Goal: Task Accomplishment & Management: Use online tool/utility

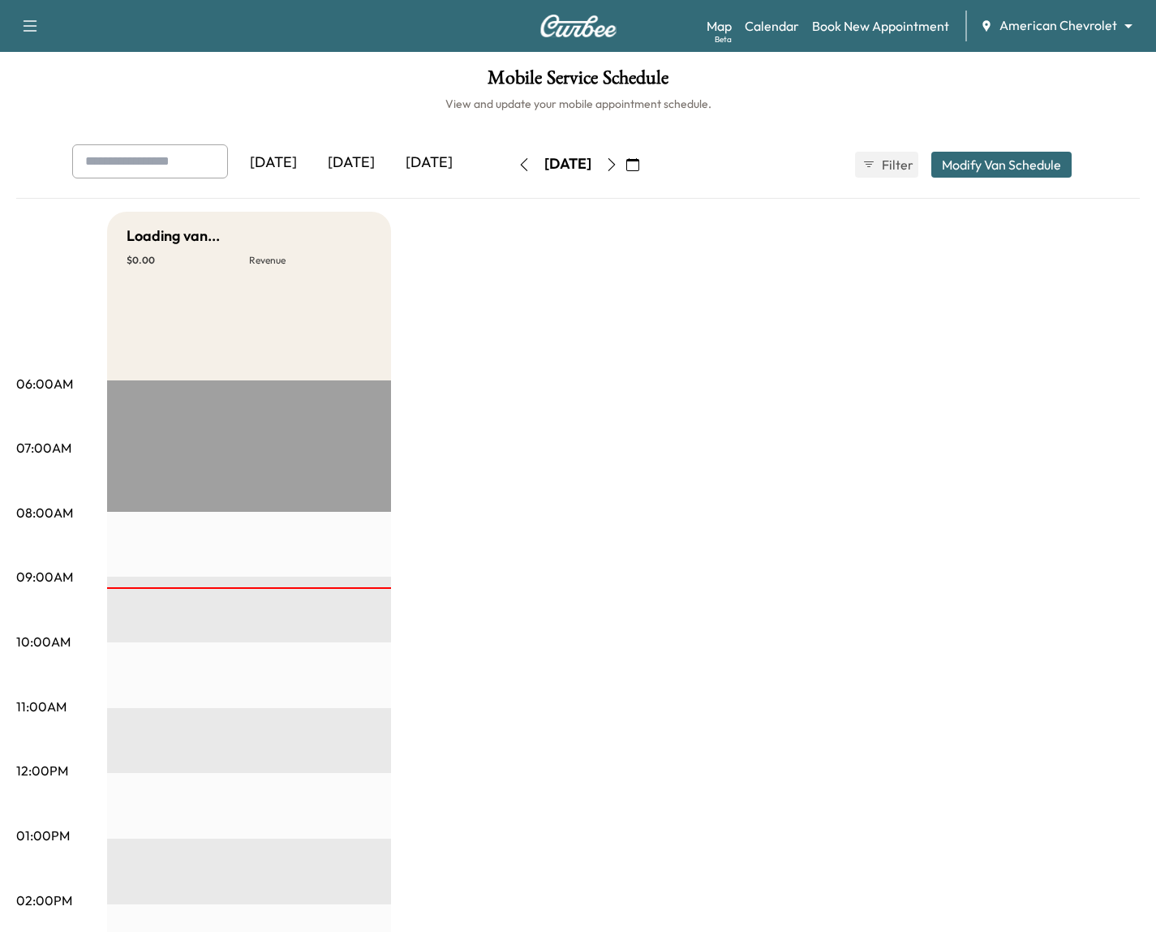
click at [1055, 38] on div "Map Beta Calendar Book New Appointment American Chevrolet ******** ​" at bounding box center [925, 26] width 437 height 31
click at [1054, 25] on body "Support Log Out Map Beta Calendar Book New Appointment American Chevrolet *****…" at bounding box center [578, 466] width 1156 height 932
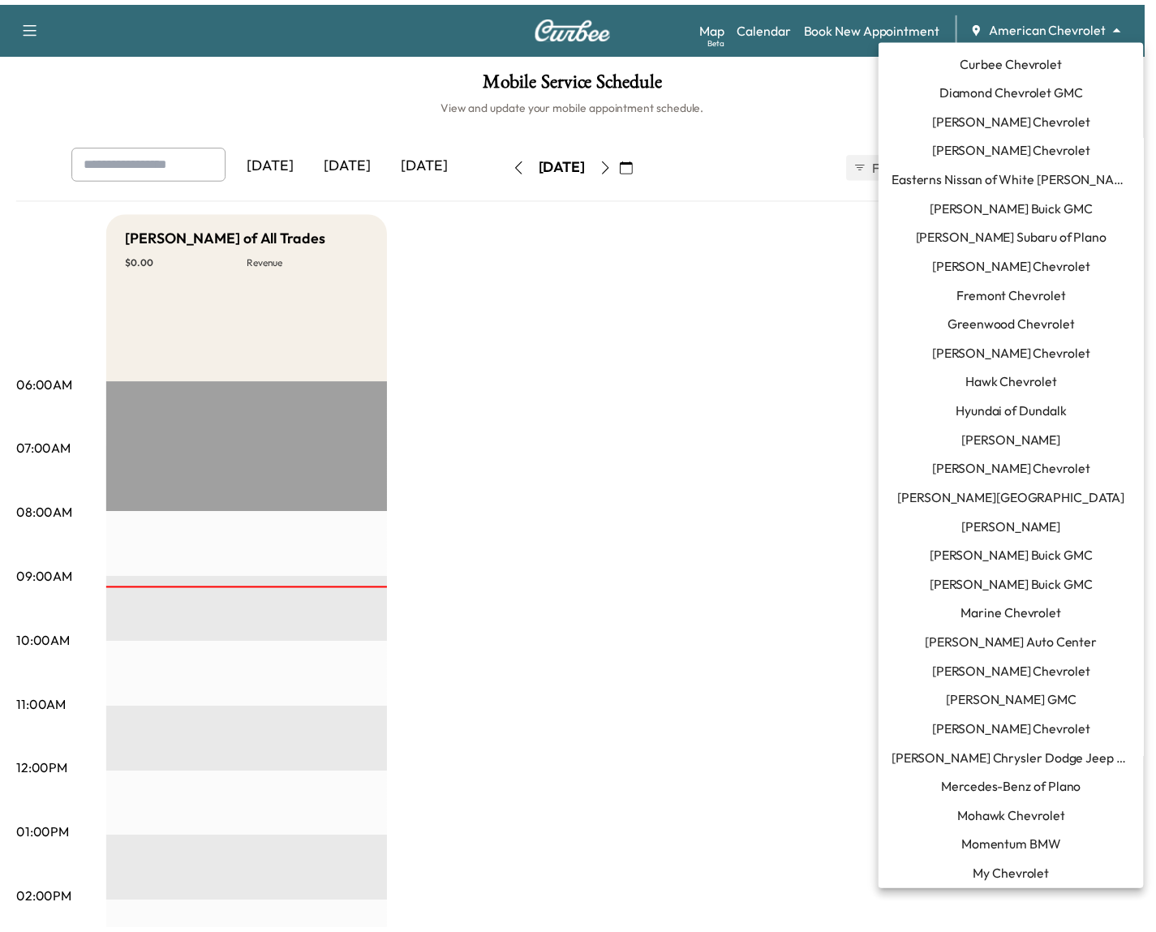
scroll to position [352, 0]
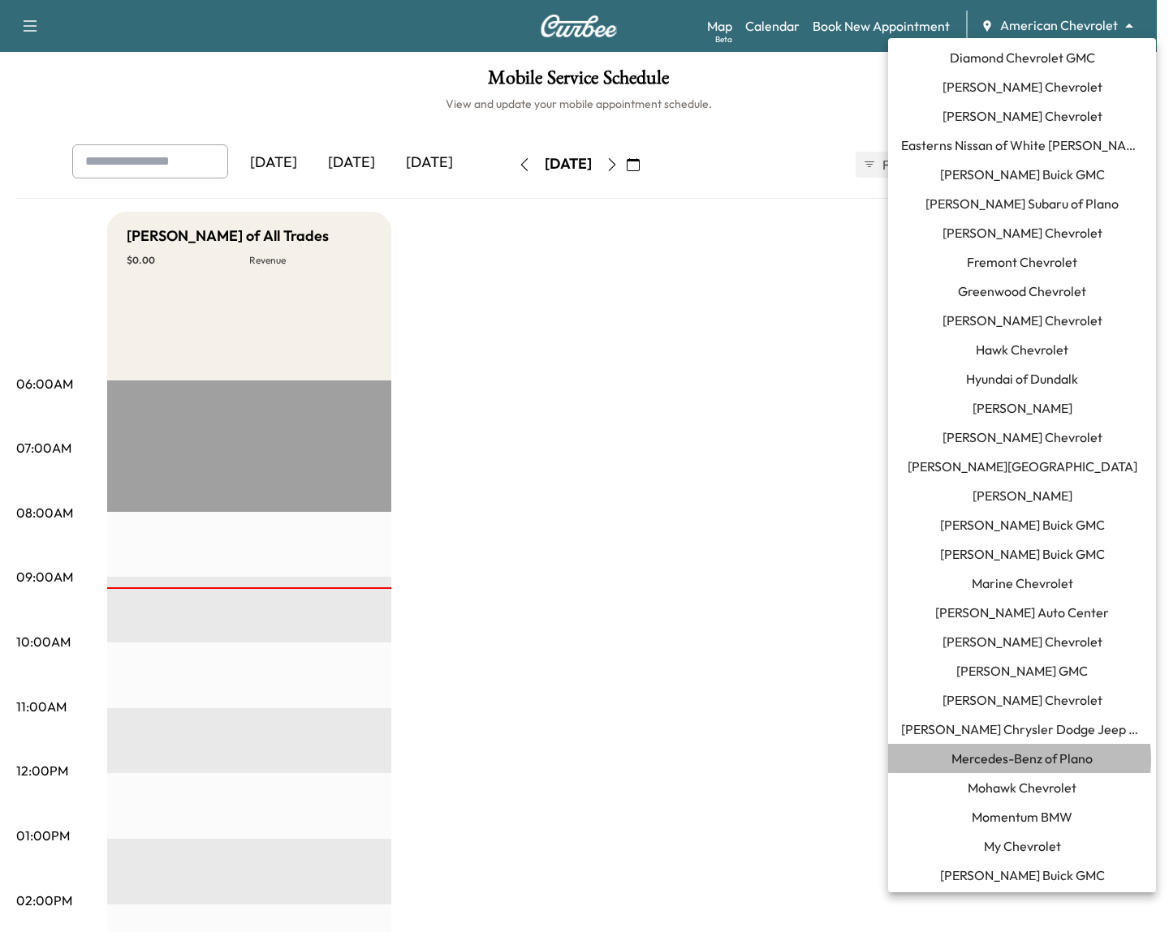
click at [1019, 759] on span "Mercedes-Benz of Plano" at bounding box center [1021, 758] width 141 height 19
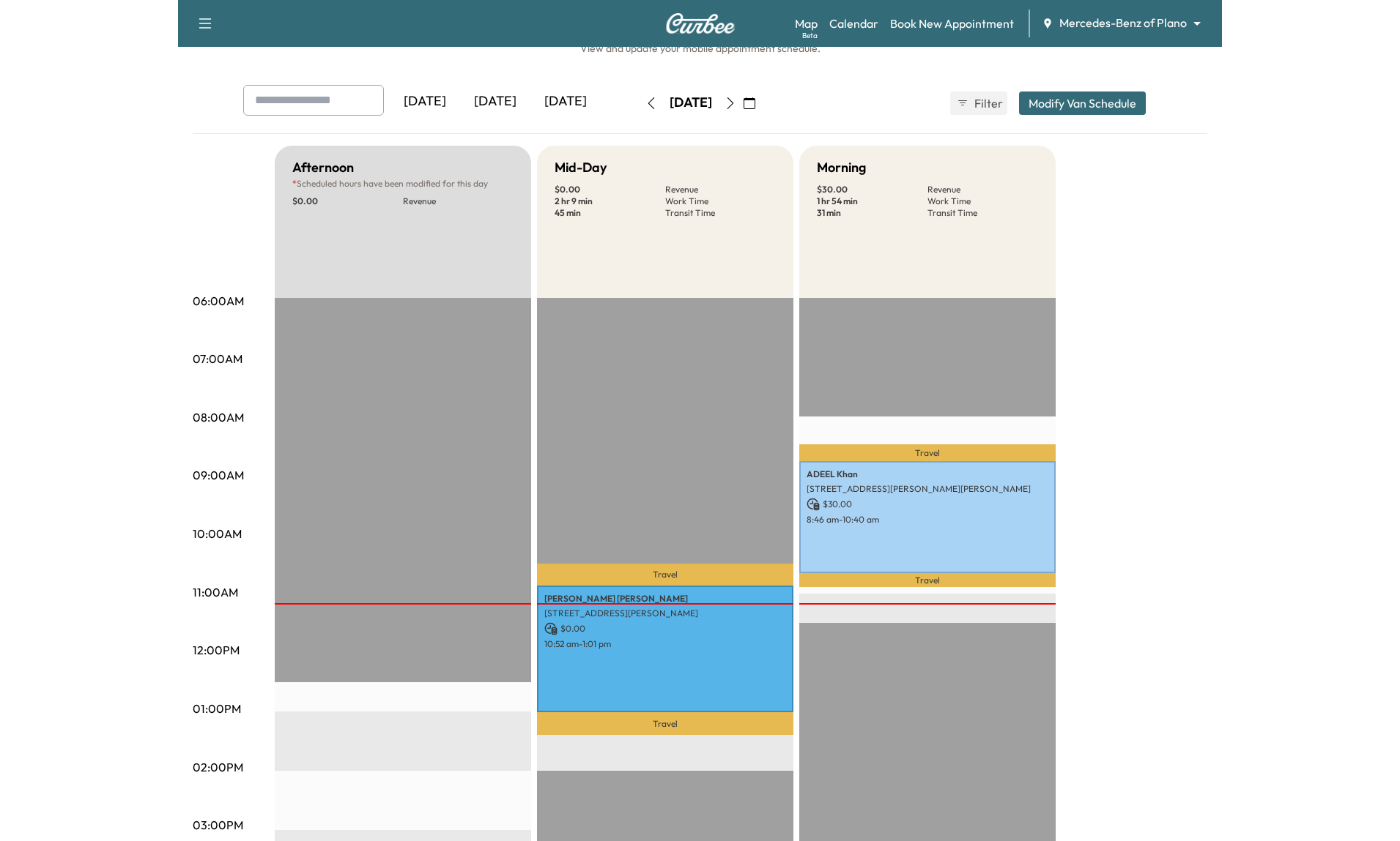
scroll to position [118, 0]
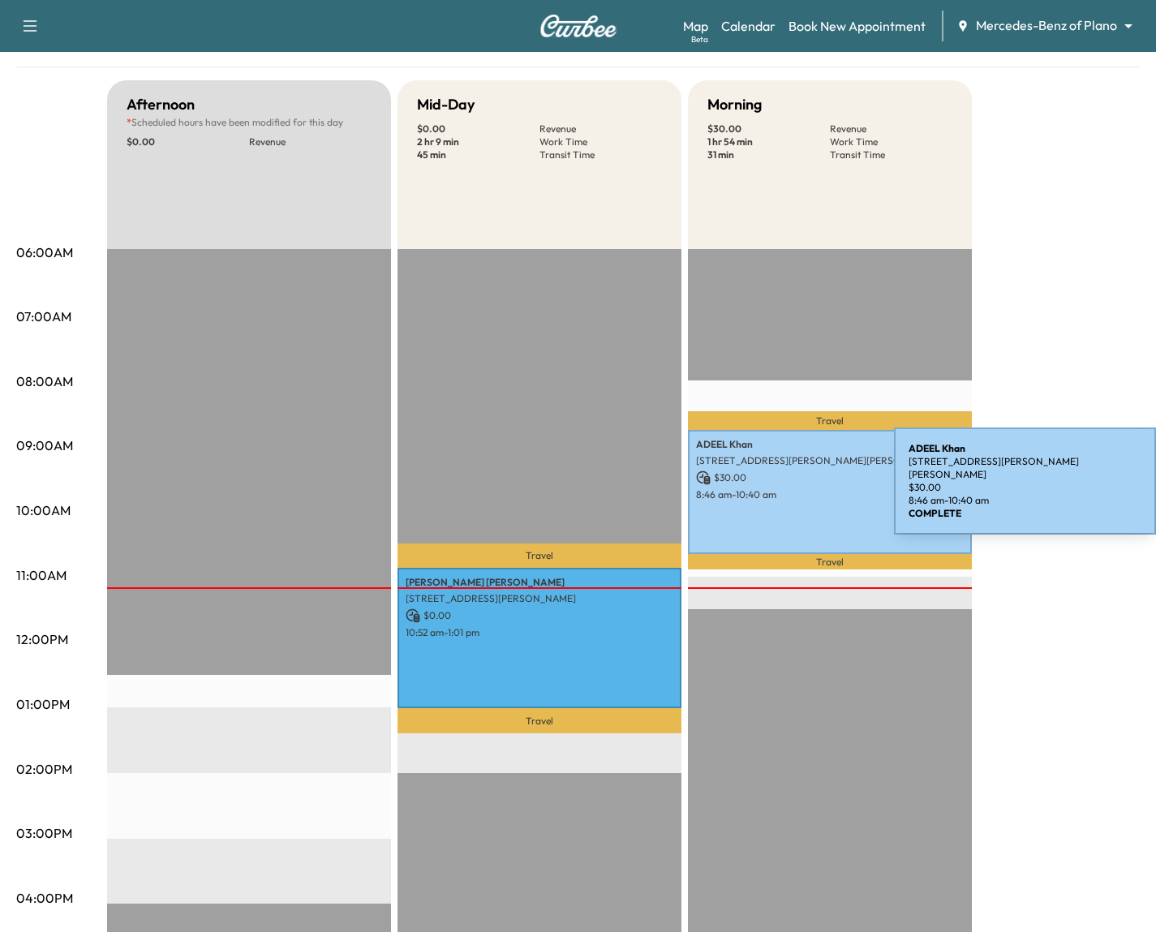
drag, startPoint x: 696, startPoint y: 493, endPoint x: 773, endPoint y: 484, distance: 77.5
click at [773, 484] on div "[PERSON_NAME] [STREET_ADDRESS][PERSON_NAME][PERSON_NAME] $ 30.00 8:46 am - 10:4…" at bounding box center [830, 492] width 284 height 124
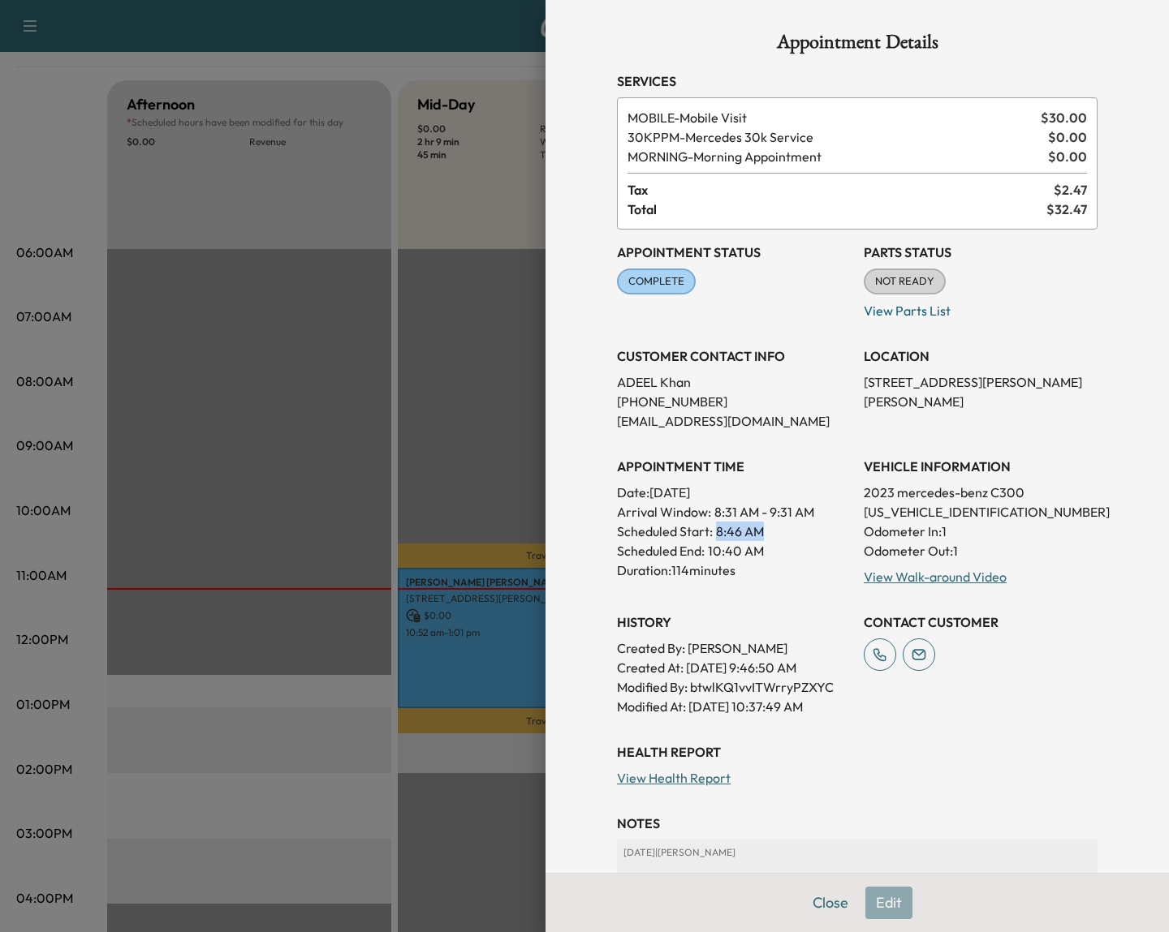
drag, startPoint x: 701, startPoint y: 528, endPoint x: 795, endPoint y: 523, distance: 93.5
click at [795, 523] on div "Scheduled Start: 8:46 AM" at bounding box center [734, 531] width 234 height 19
click at [403, 349] on div at bounding box center [584, 466] width 1169 height 932
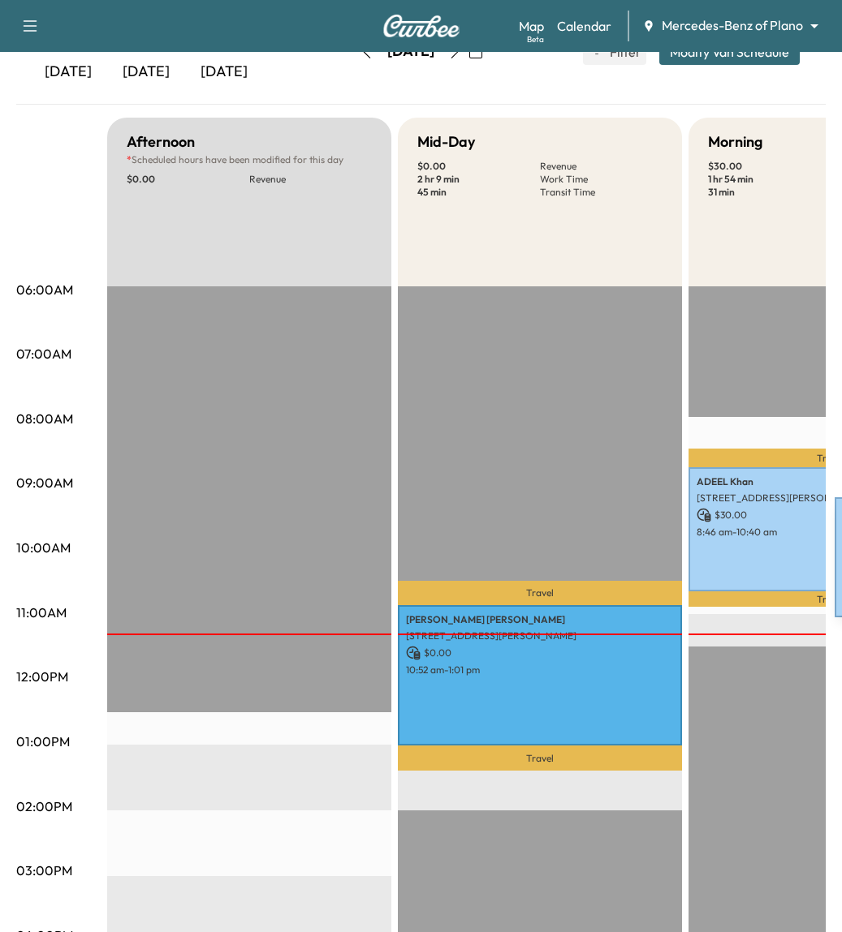
click at [713, 554] on div "[PERSON_NAME] [STREET_ADDRESS][PERSON_NAME][PERSON_NAME] $ 30.00 8:46 am - 10:4…" at bounding box center [830, 529] width 284 height 124
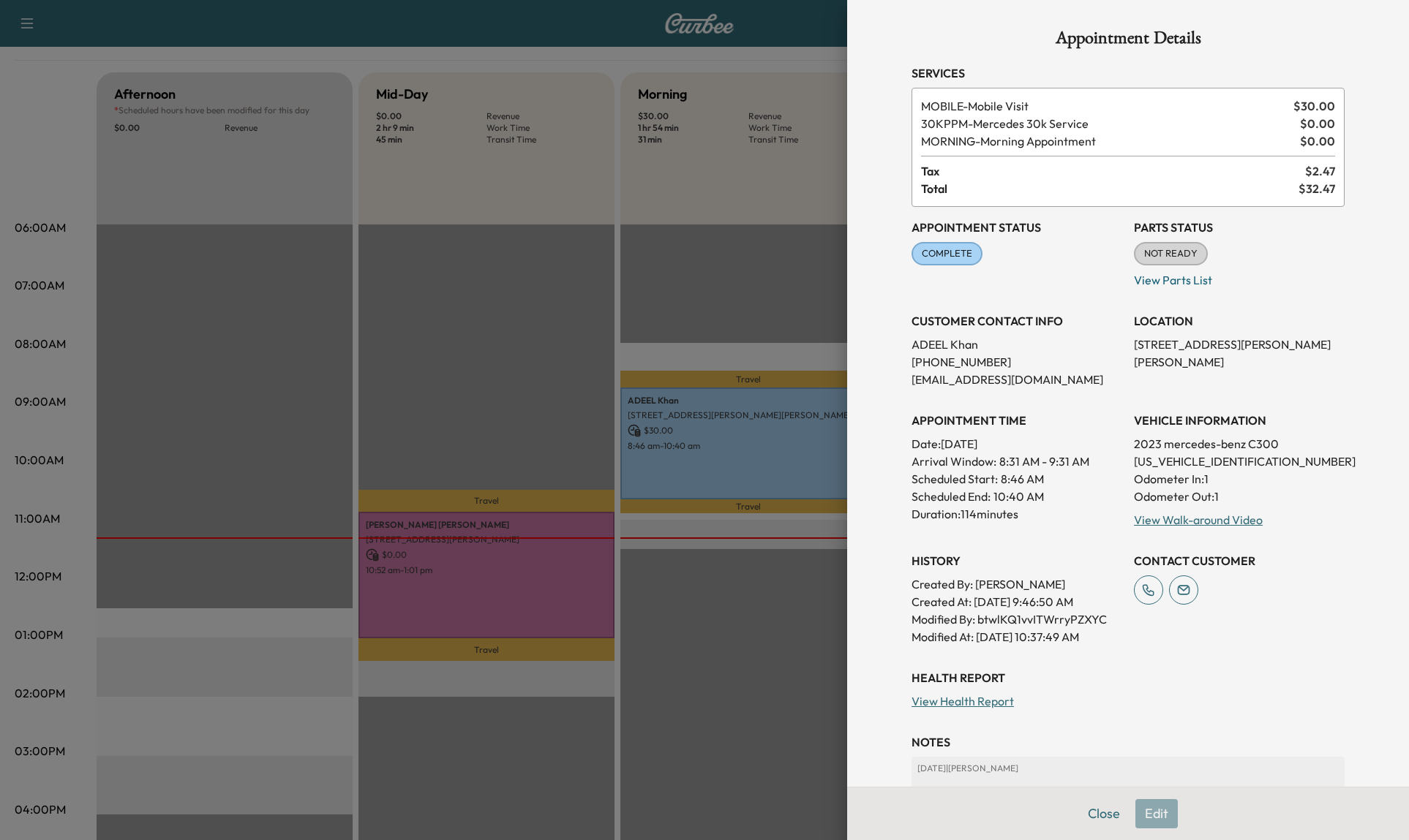
click at [657, 612] on div at bounding box center [704, 420] width 1409 height 840
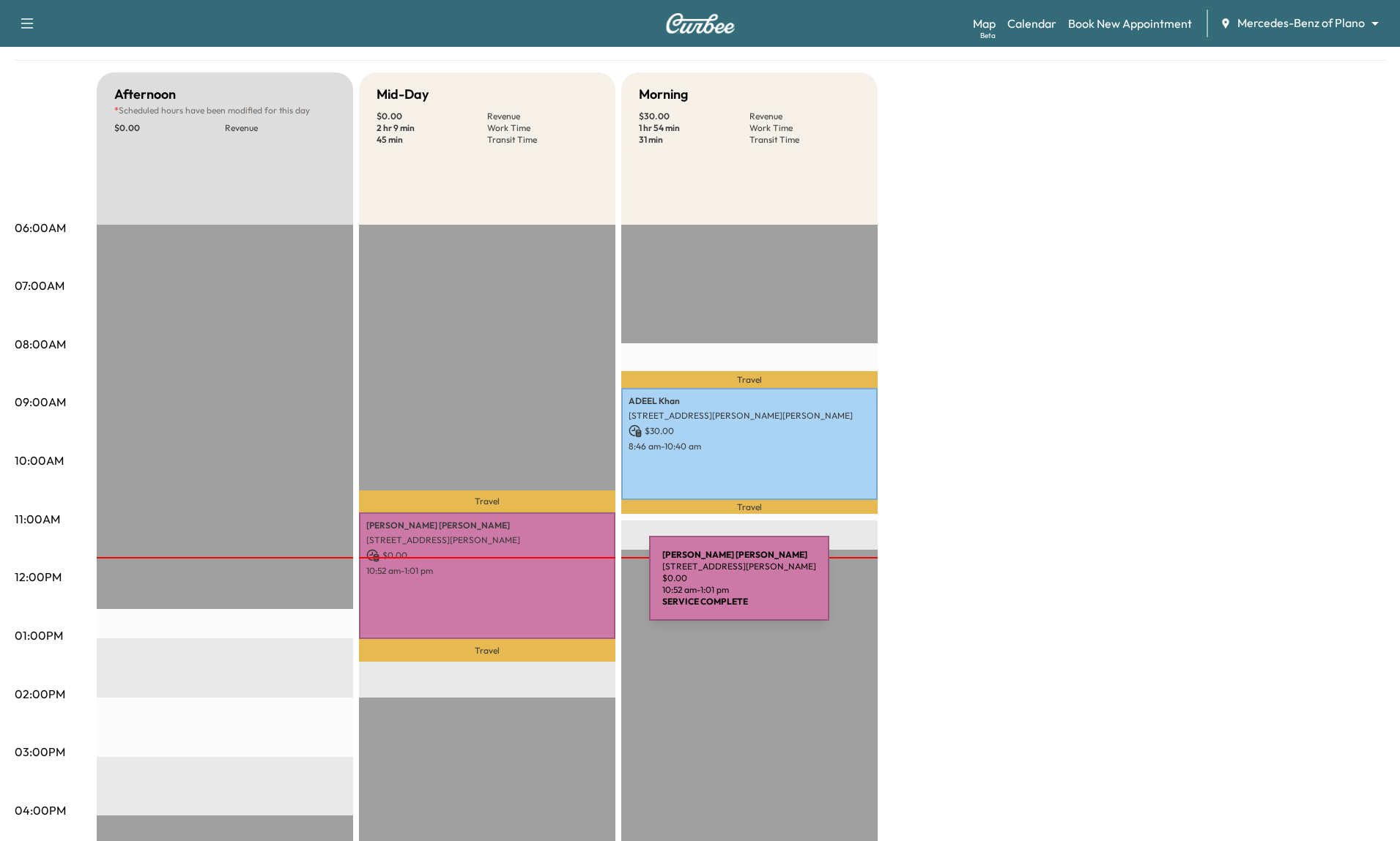
click at [539, 587] on div "[PERSON_NAME] [STREET_ADDRESS][PERSON_NAME] $ 0.00 10:52 am - 1:01 pm" at bounding box center [487, 576] width 256 height 127
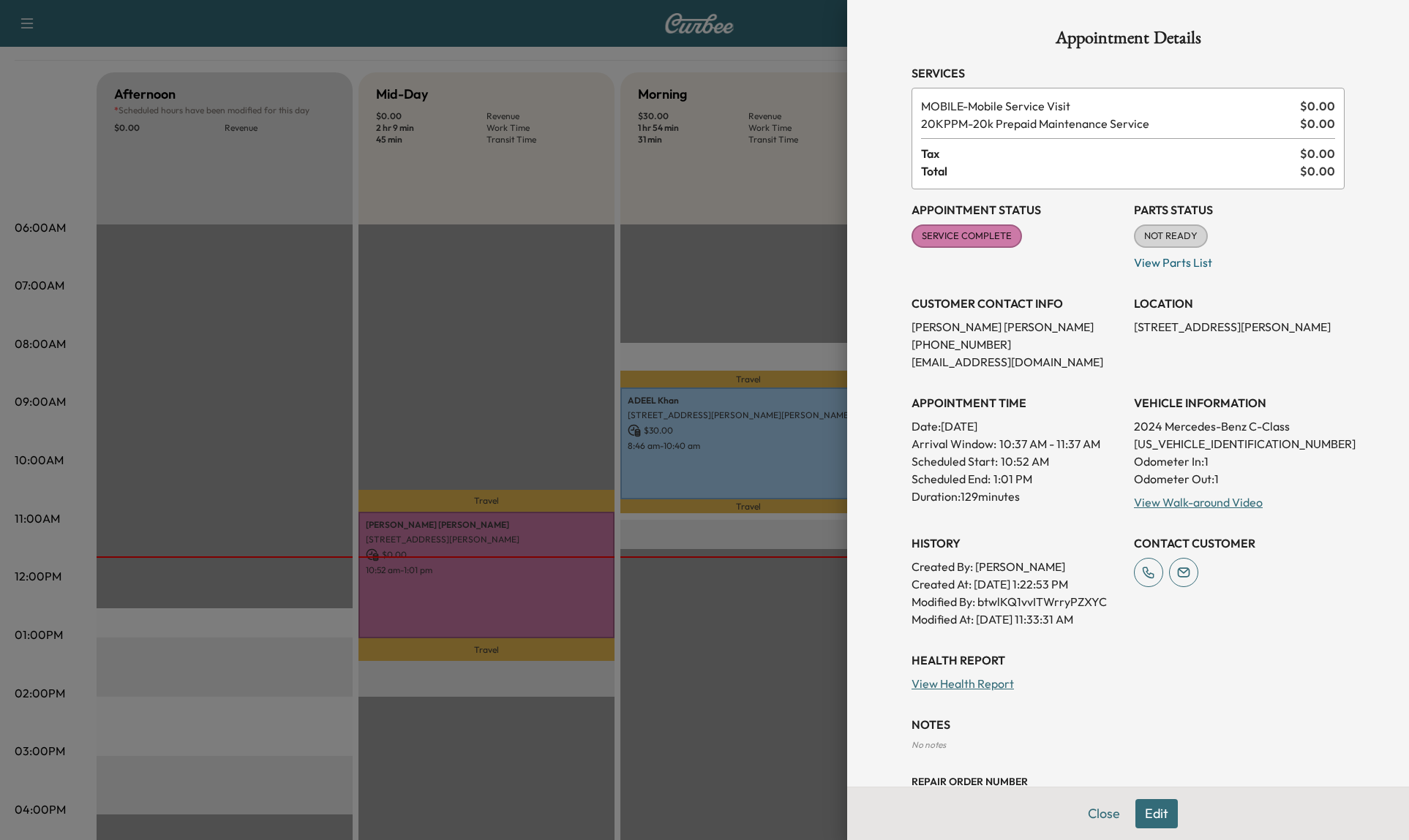
click at [495, 576] on div at bounding box center [704, 420] width 1409 height 840
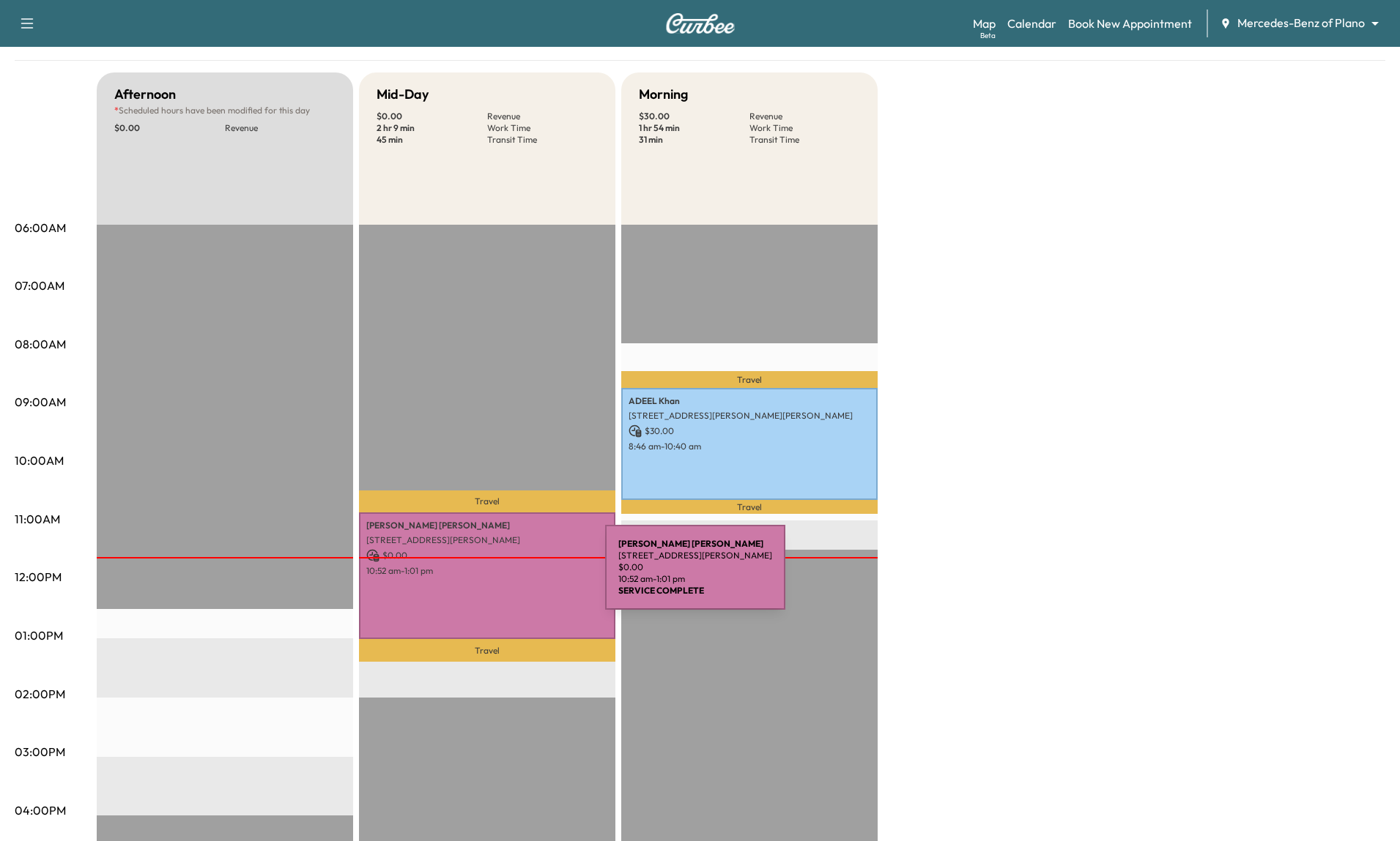
click at [496, 577] on div "[PERSON_NAME] [STREET_ADDRESS][PERSON_NAME] $ 0.00 10:52 am - 1:01 pm" at bounding box center [487, 576] width 256 height 127
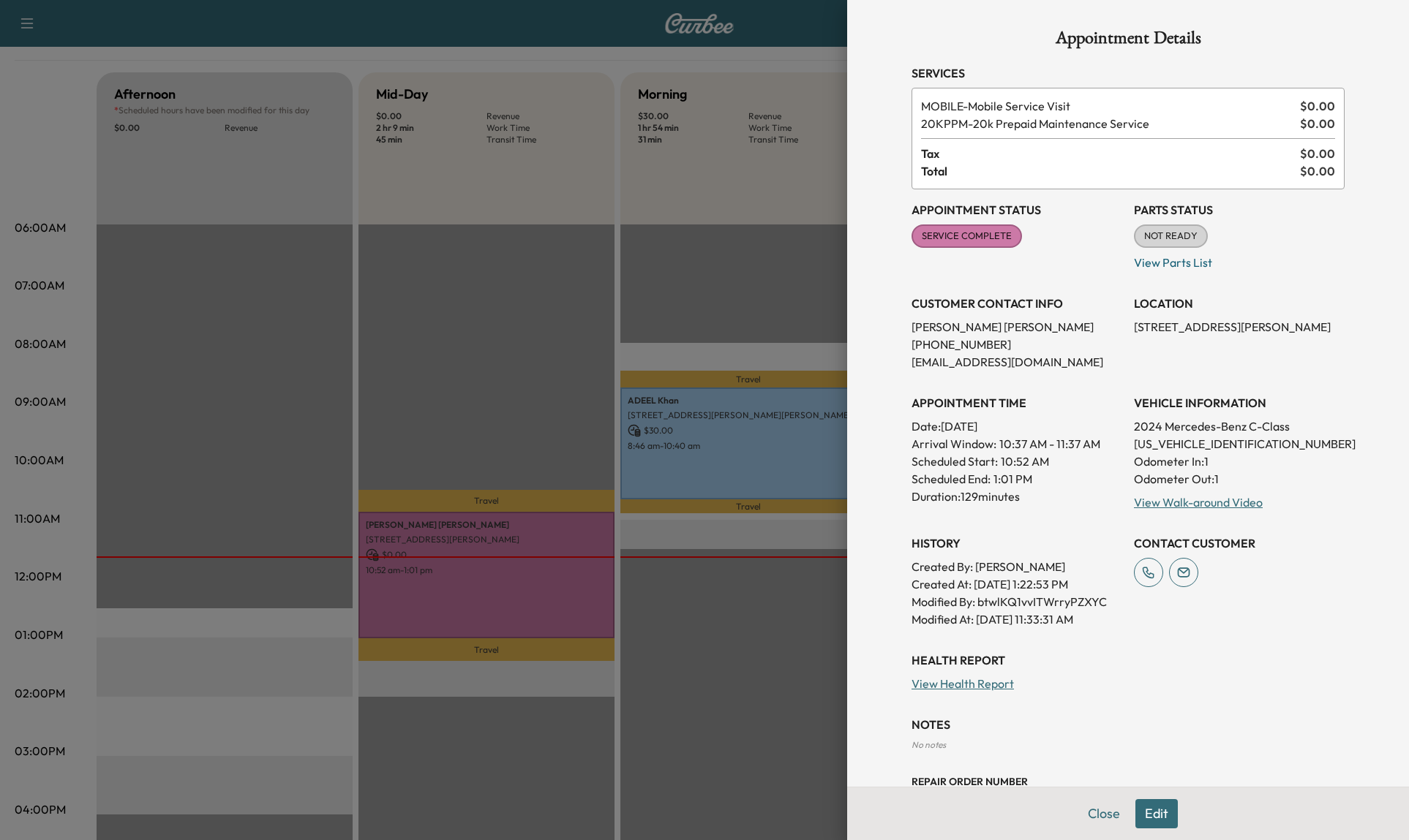
click at [218, 447] on div at bounding box center [704, 420] width 1409 height 840
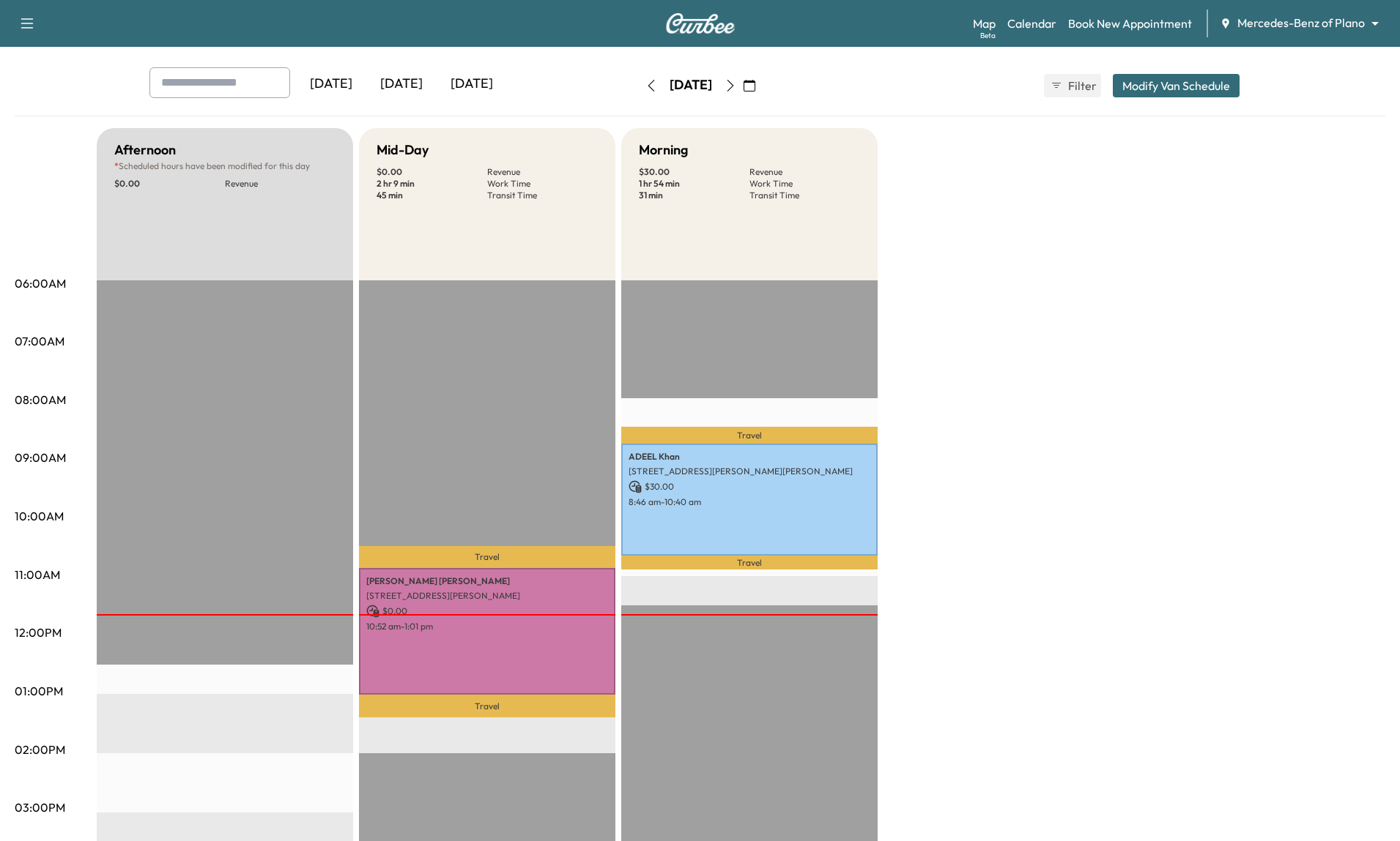
scroll to position [0, 0]
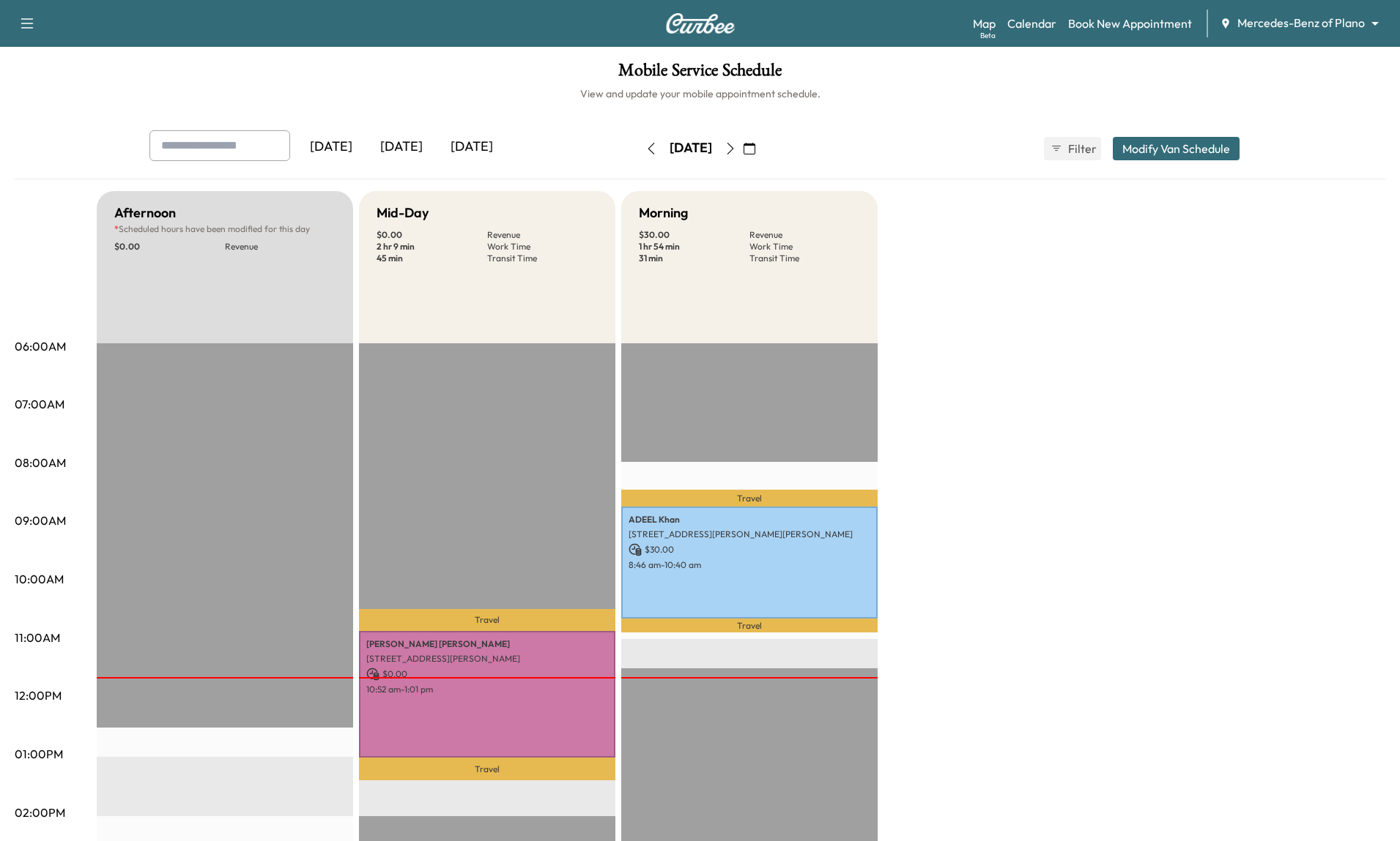
click at [1054, 142] on button "Modify Van Schedule" at bounding box center [1176, 149] width 126 height 23
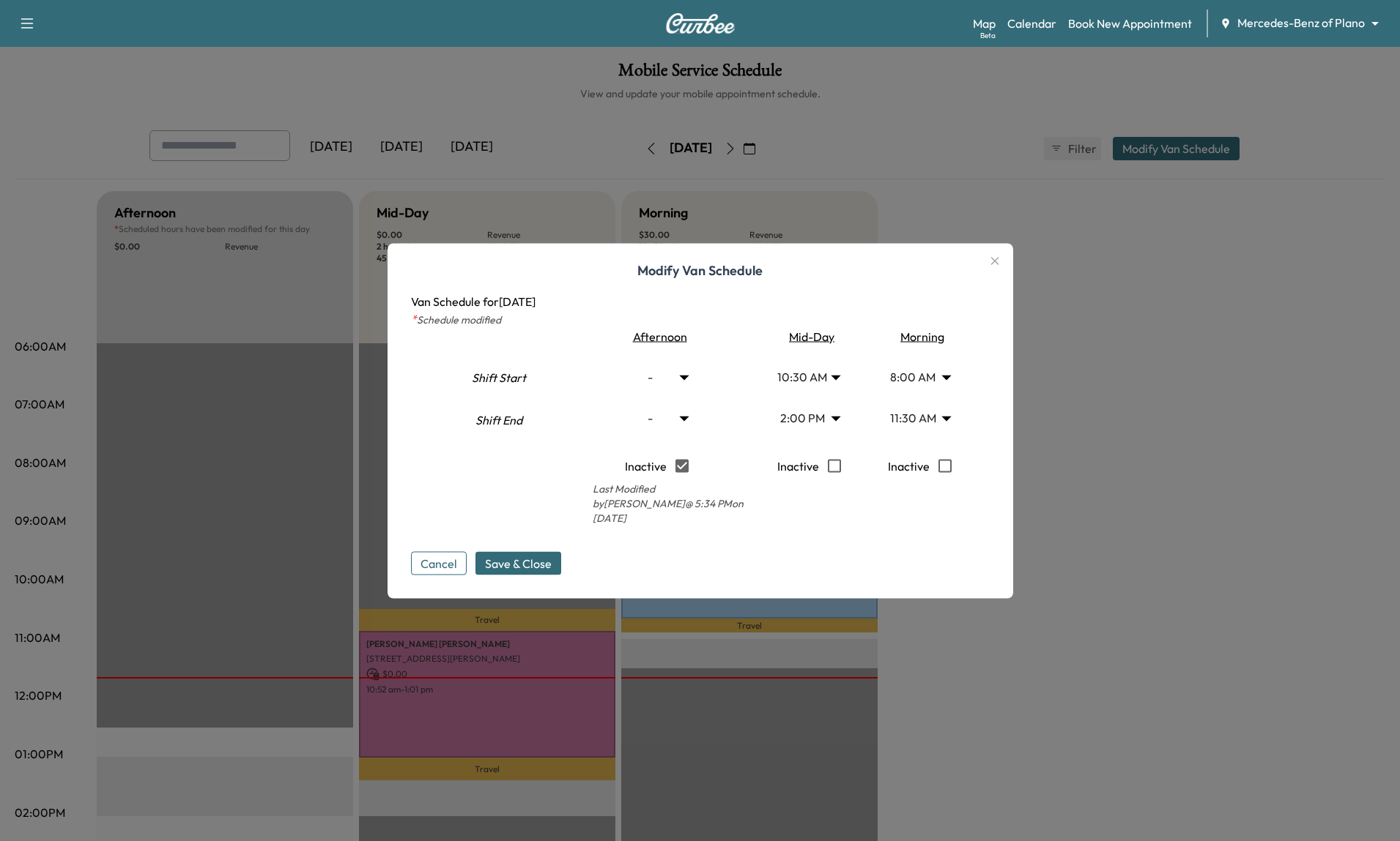
drag, startPoint x: 632, startPoint y: 515, endPoint x: 588, endPoint y: 495, distance: 48.3
click at [588, 495] on p "Last Modified by [PERSON_NAME] @ 5:34 PM [DATE]" at bounding box center [657, 503] width 188 height 44
drag, startPoint x: 422, startPoint y: 305, endPoint x: 578, endPoint y: 311, distance: 156.1
click at [578, 311] on div "Modify Van Schedule Van Schedule for [DATE] * Schedule modified Shift Start Shi…" at bounding box center [700, 426] width 579 height 297
click at [1054, 493] on div at bounding box center [700, 420] width 1400 height 841
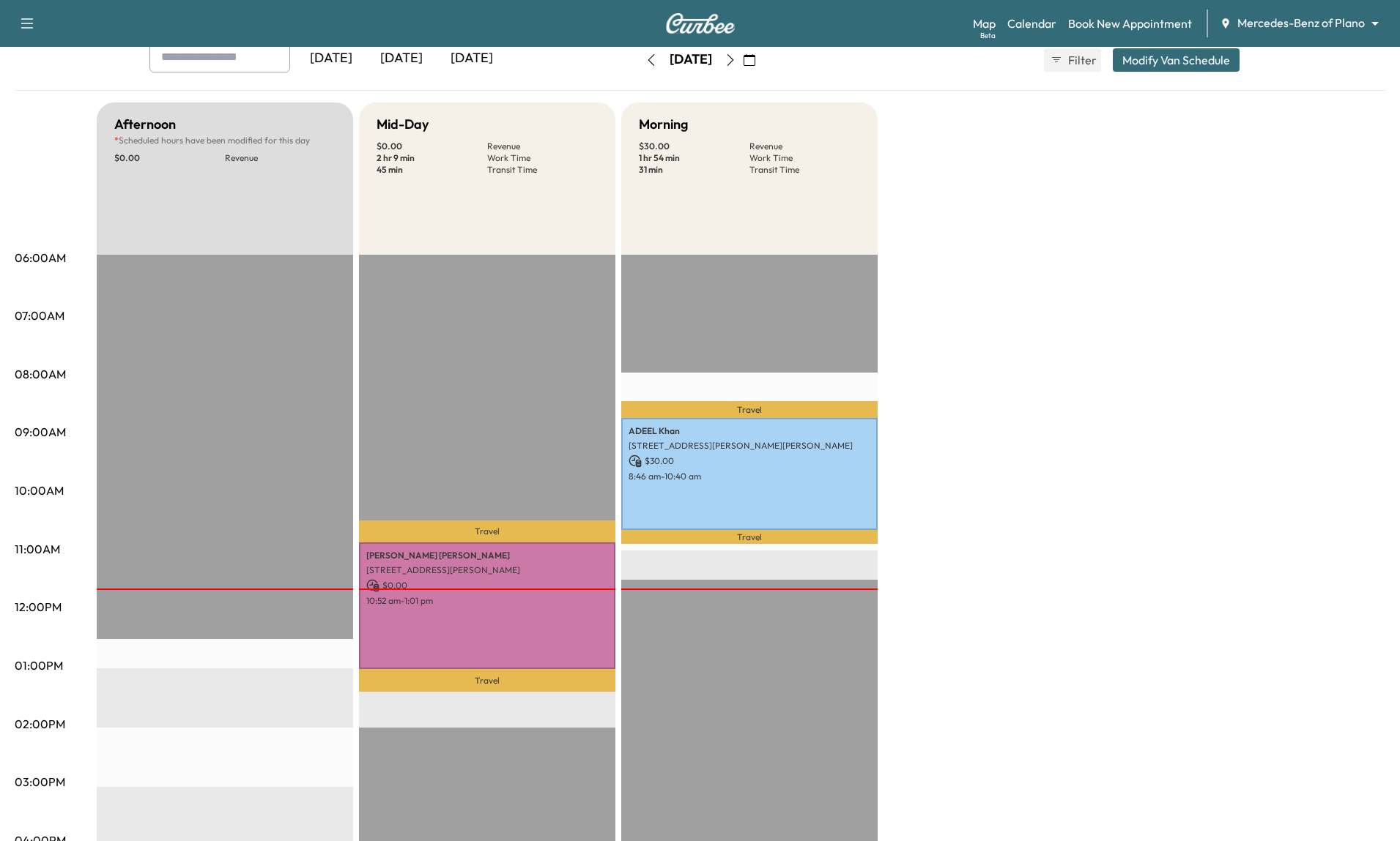
scroll to position [112, 0]
